Goal: Leave review/rating

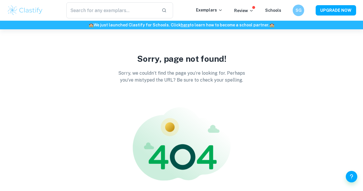
scroll to position [51, 0]
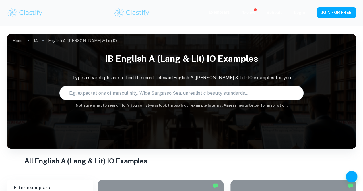
type input "English A ([PERSON_NAME] & Lit) IO"
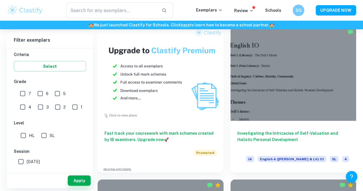
scroll to position [598, 0]
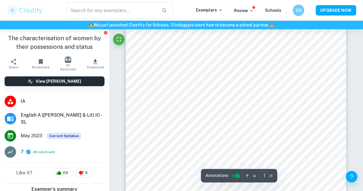
scroll to position [180, 0]
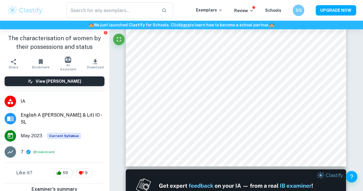
type input "2"
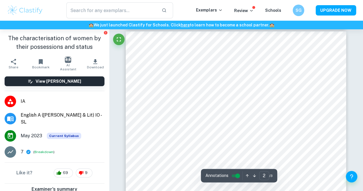
scroll to position [358, 0]
